Goal: Task Accomplishment & Management: Complete application form

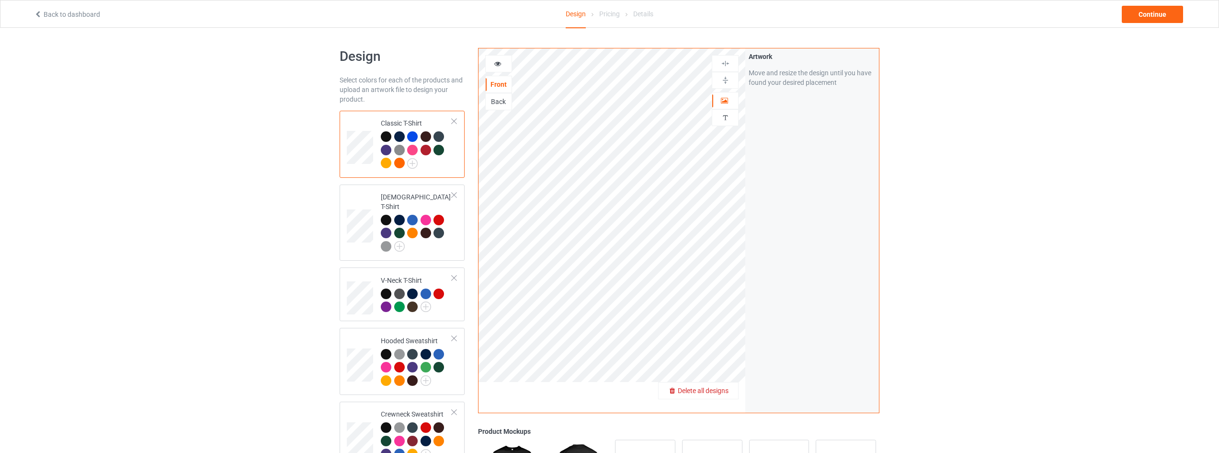
click at [725, 388] on span "Delete all designs" at bounding box center [703, 391] width 51 height 8
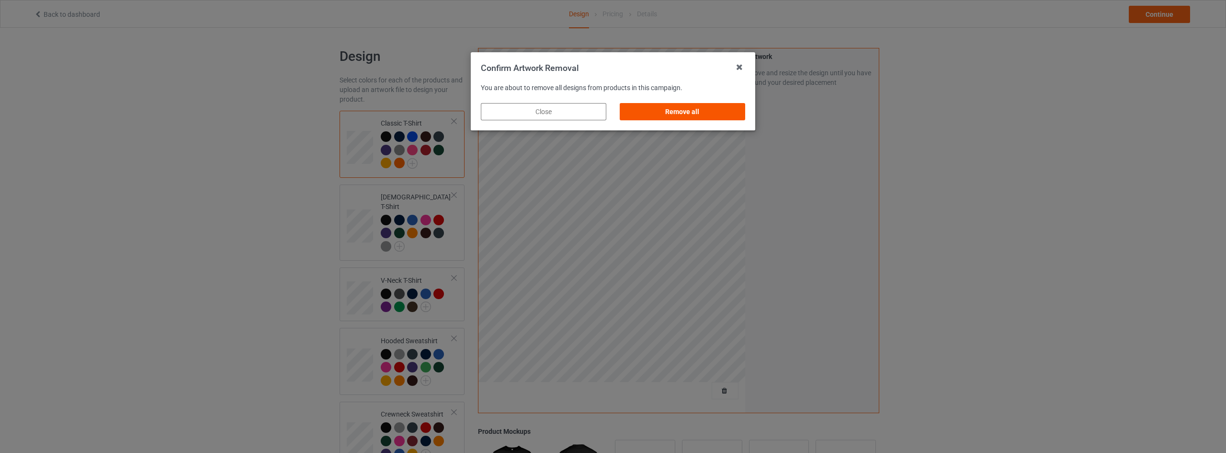
click at [691, 118] on div "Remove all" at bounding box center [683, 111] width 126 height 17
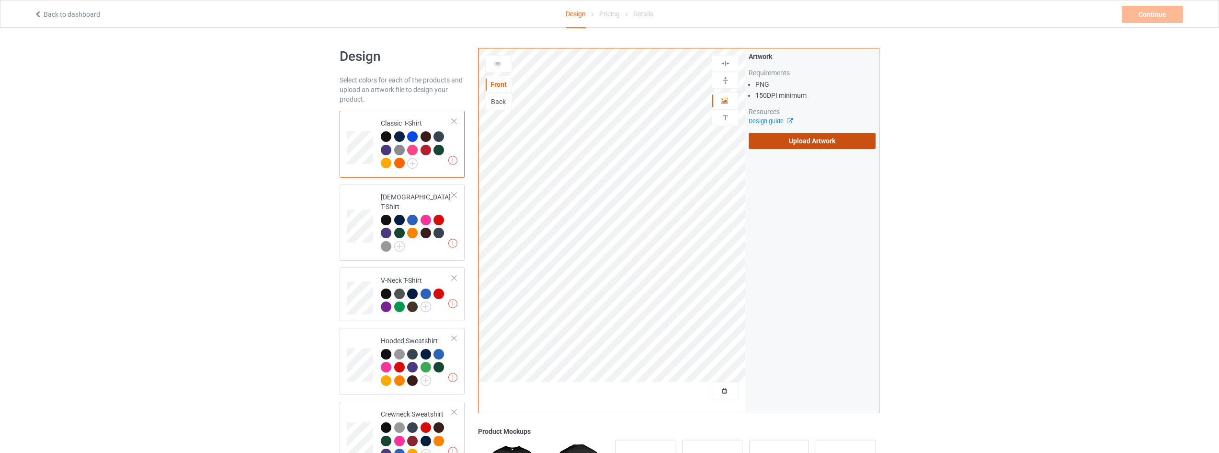
click at [803, 143] on label "Upload Artwork" at bounding box center [812, 141] width 127 height 16
click at [0, 0] on input "Upload Artwork" at bounding box center [0, 0] width 0 height 0
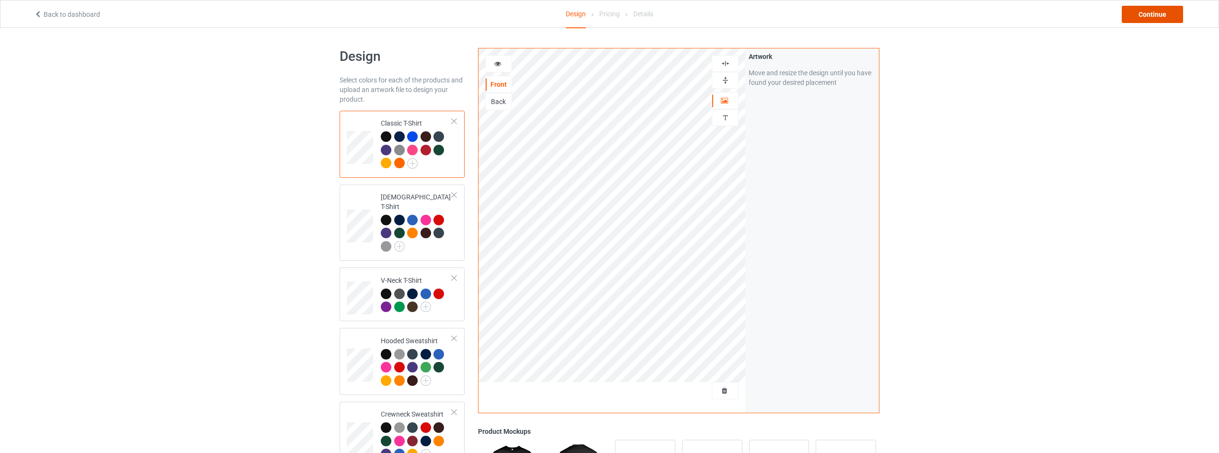
click at [1145, 14] on div "Continue" at bounding box center [1152, 14] width 61 height 17
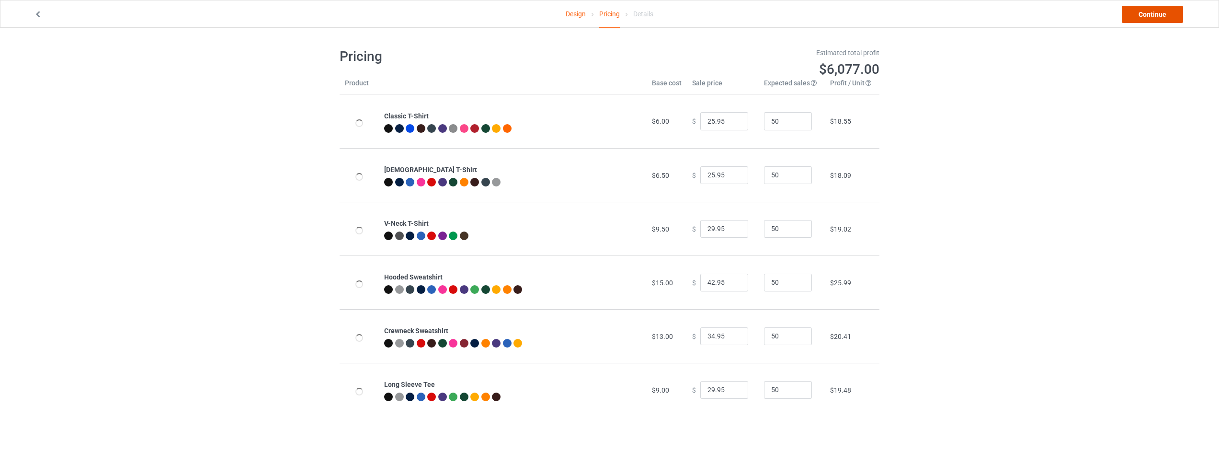
click at [1145, 14] on link "Continue" at bounding box center [1152, 14] width 61 height 17
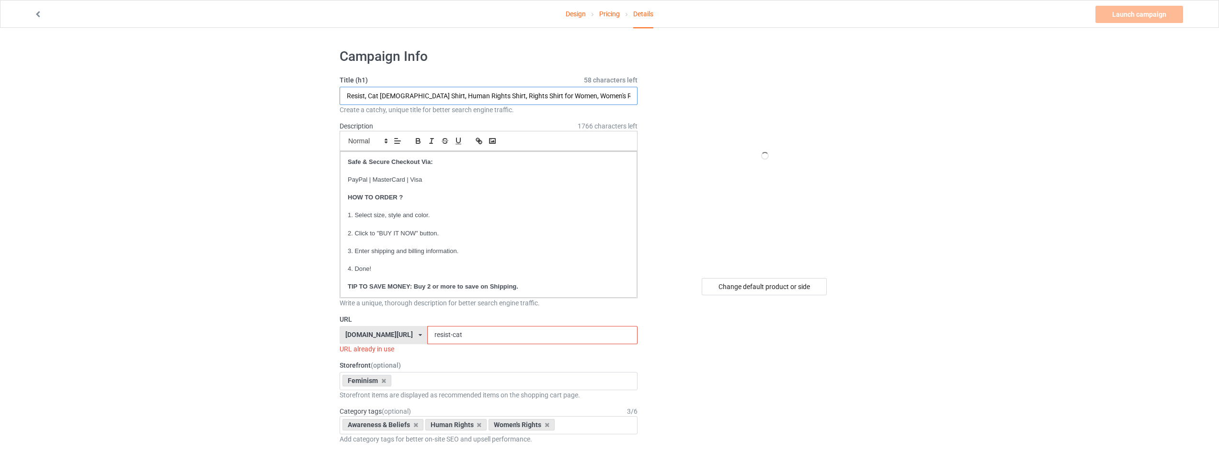
drag, startPoint x: 409, startPoint y: 95, endPoint x: 197, endPoint y: 100, distance: 211.3
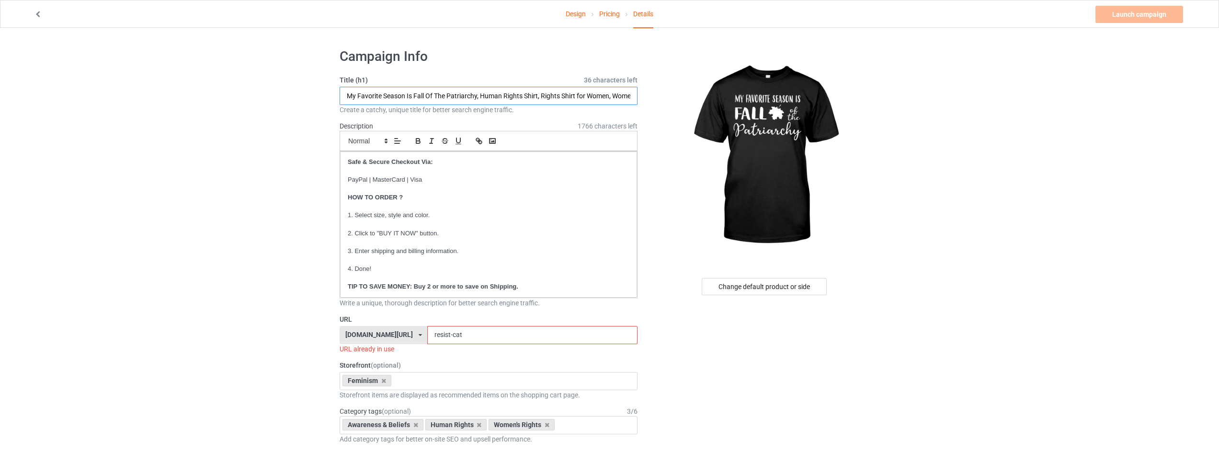
type input "My Favorite Season Is Fall Of The Patriarchy, Human Rights Shirt, Rights Shirt …"
drag, startPoint x: 497, startPoint y: 325, endPoint x: 381, endPoint y: 327, distance: 116.4
drag, startPoint x: 505, startPoint y: 341, endPoint x: 323, endPoint y: 342, distance: 182.0
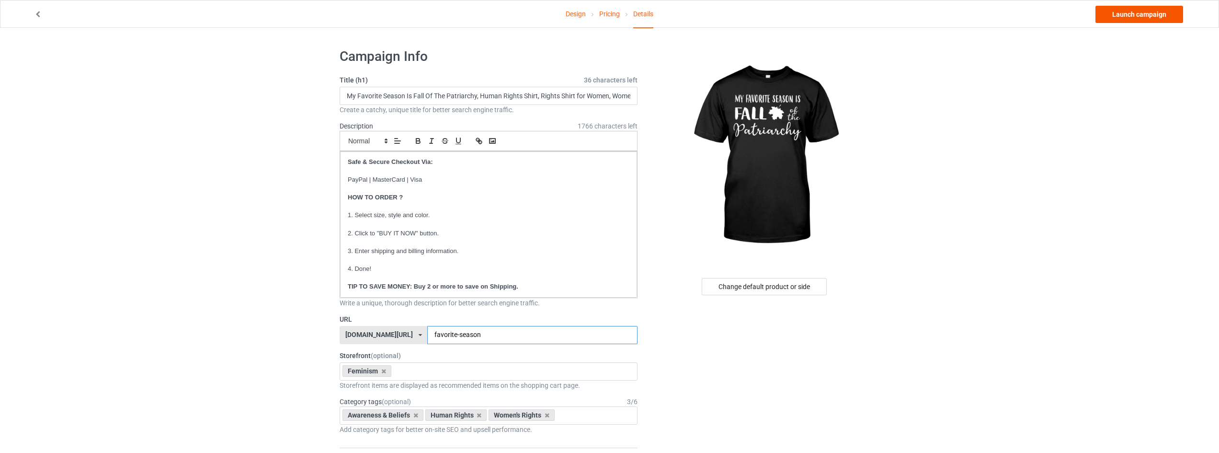
type input "favorite-season"
click at [1142, 19] on link "Launch campaign" at bounding box center [1140, 14] width 88 height 17
